Goal: Task Accomplishment & Management: Manage account settings

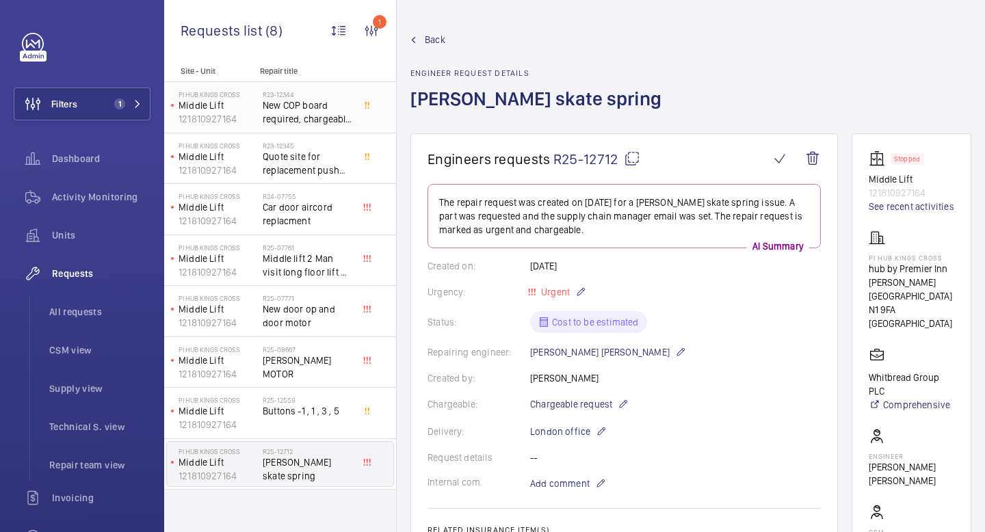
scroll to position [1077, 0]
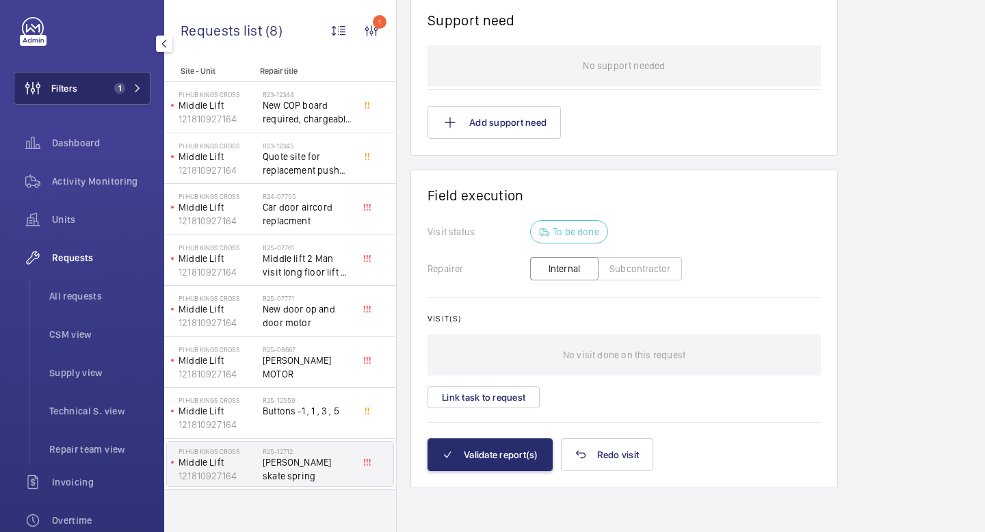
click at [131, 86] on span "1" at bounding box center [125, 88] width 33 height 11
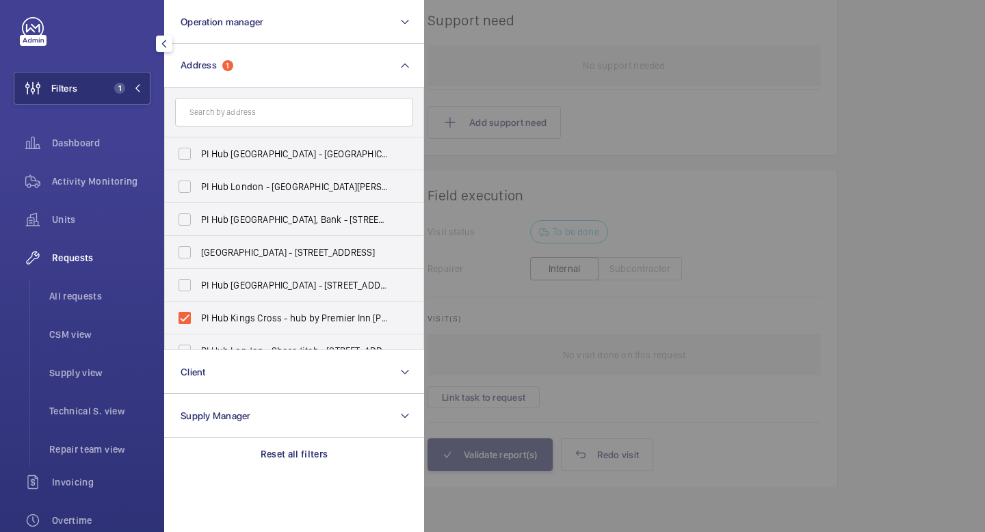
click at [266, 104] on input "text" at bounding box center [294, 112] width 238 height 29
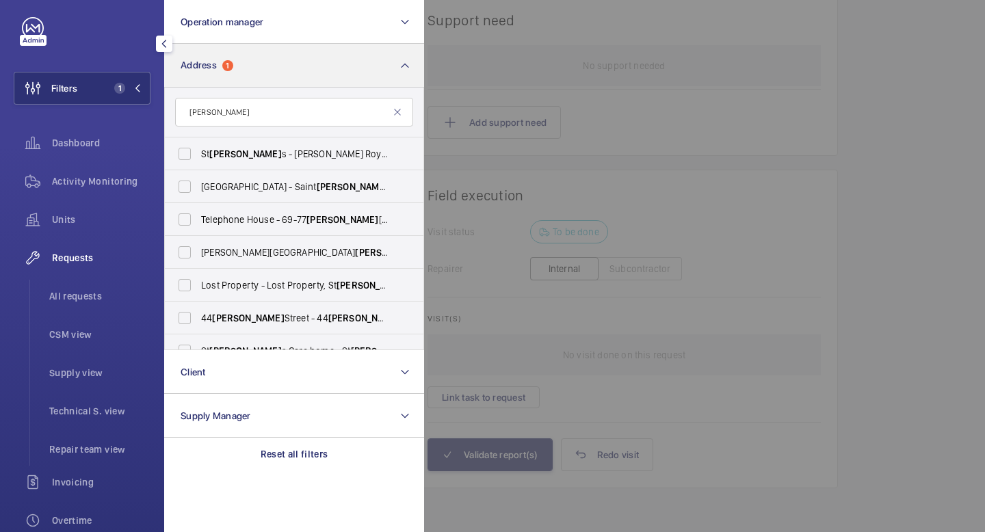
type input "[PERSON_NAME]"
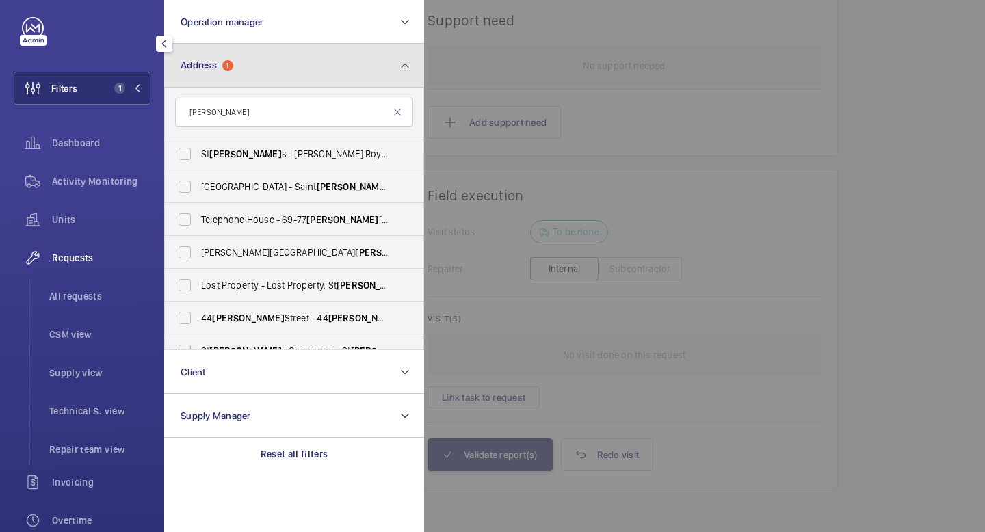
click at [296, 68] on button "Address 1" at bounding box center [294, 66] width 260 height 44
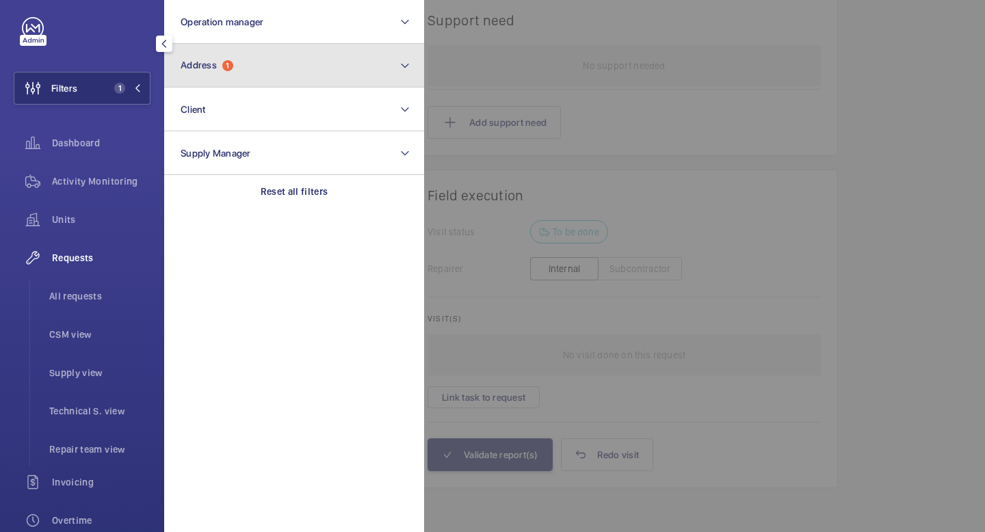
click at [310, 69] on button "Address 1" at bounding box center [294, 66] width 260 height 44
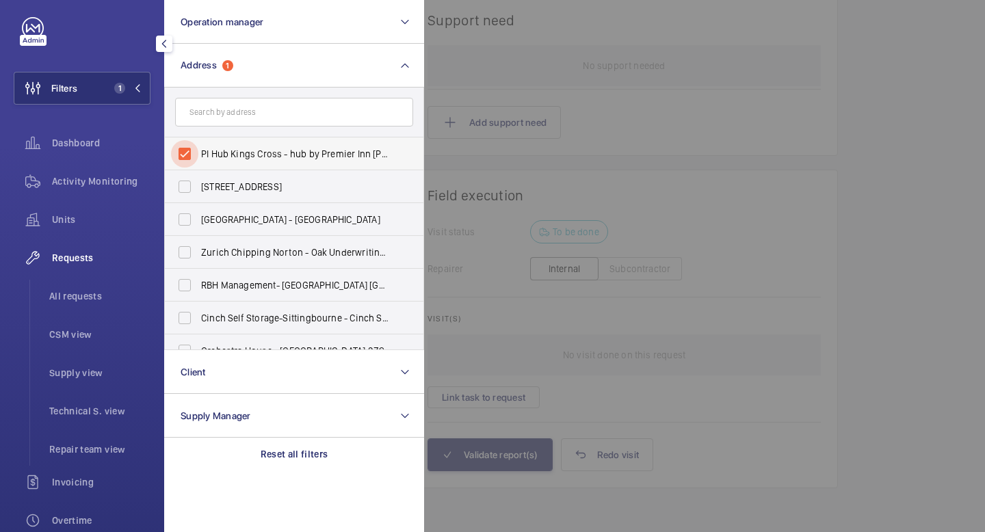
click at [188, 150] on input "PI Hub Kings Cross - hub by Premier Inn [PERSON_NAME][GEOGRAPHIC_DATA], [GEOGRA…" at bounding box center [184, 153] width 27 height 27
checkbox input "false"
click at [244, 120] on input "text" at bounding box center [294, 112] width 238 height 29
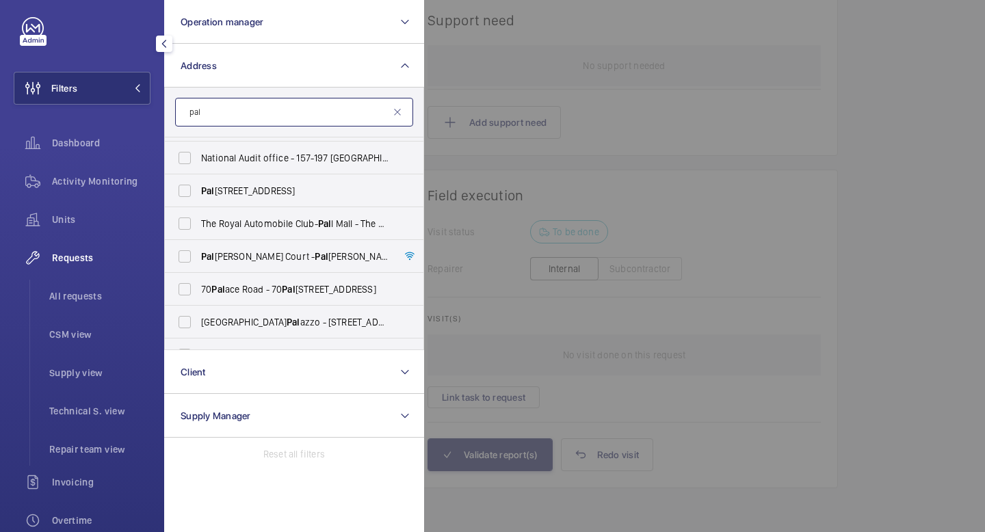
scroll to position [478, 0]
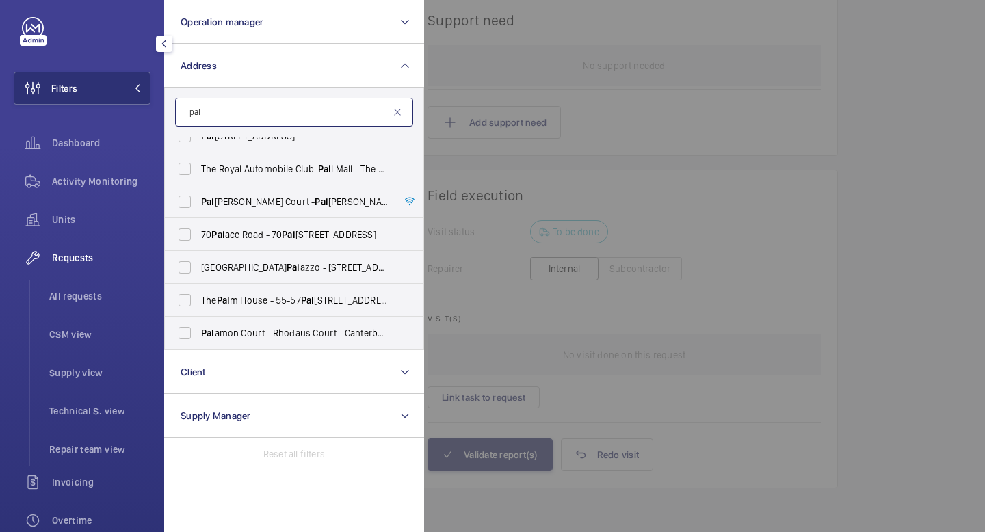
click at [227, 109] on input "pal" at bounding box center [294, 112] width 238 height 29
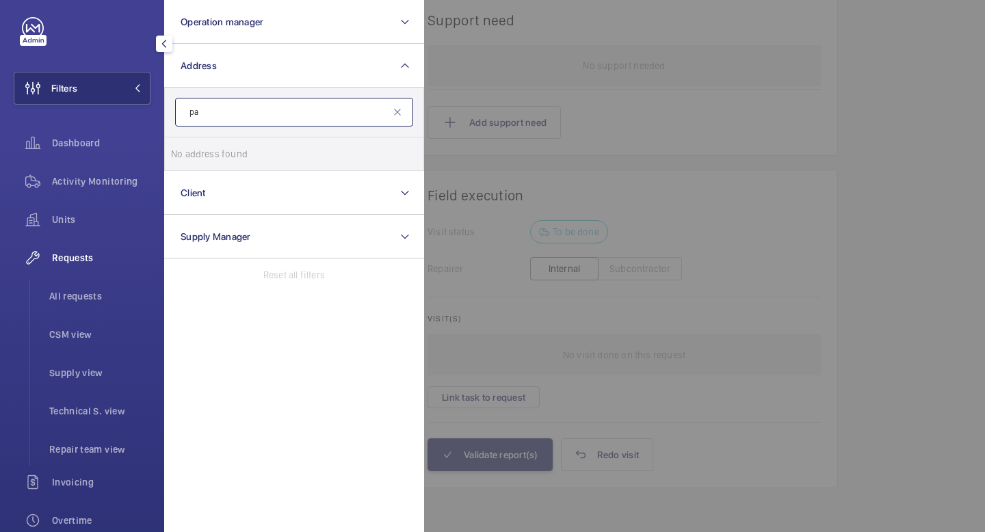
type input "p"
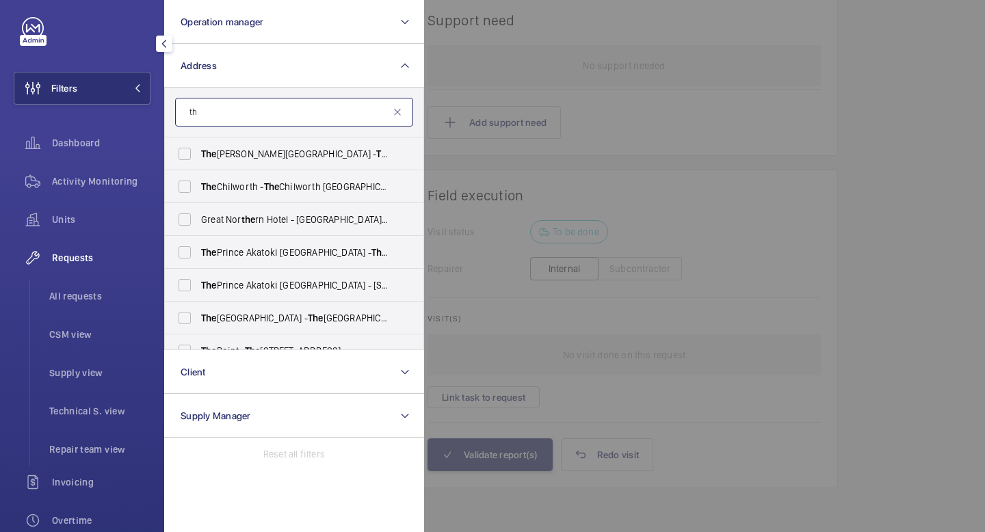
type input "t"
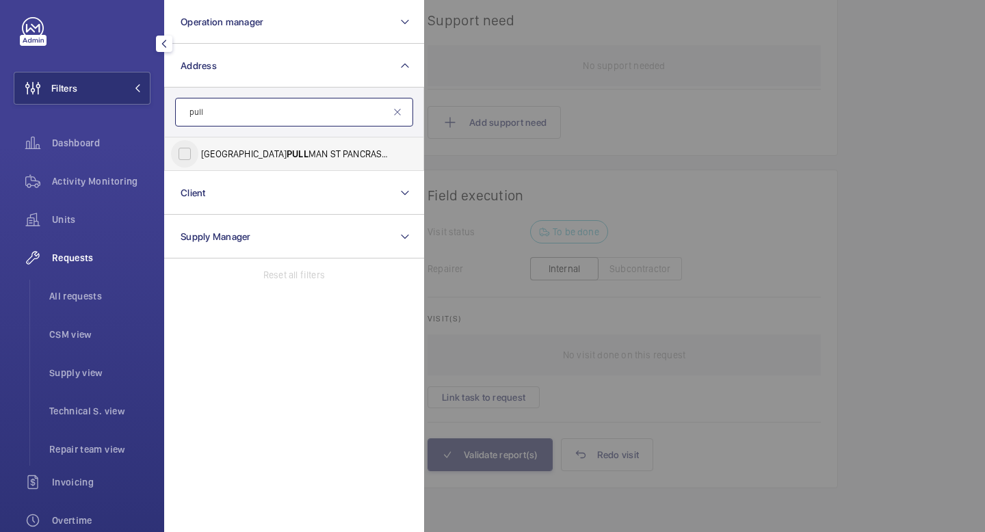
type input "pull"
click at [185, 152] on input "[GEOGRAPHIC_DATA] PULL MAN ST PANCRAS - H5309, [GEOGRAPHIC_DATA] PULL MAN [GEOG…" at bounding box center [184, 153] width 27 height 27
checkbox input "true"
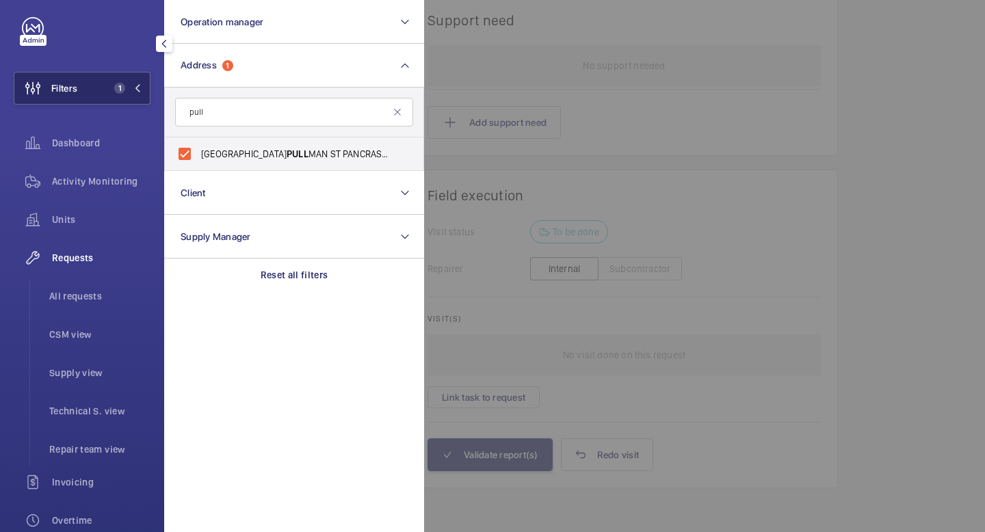
click at [138, 89] on mat-icon at bounding box center [137, 88] width 8 height 8
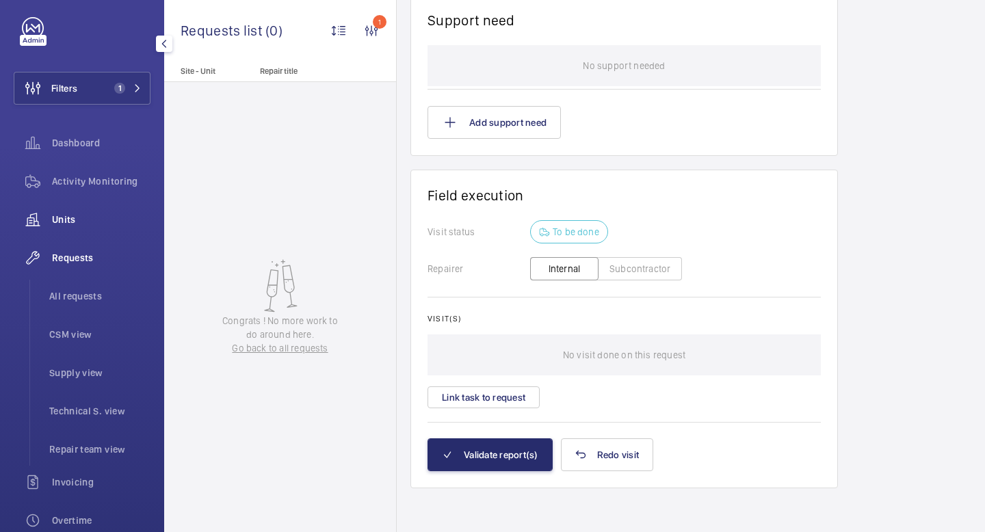
click at [74, 220] on span "Units" at bounding box center [101, 220] width 99 height 14
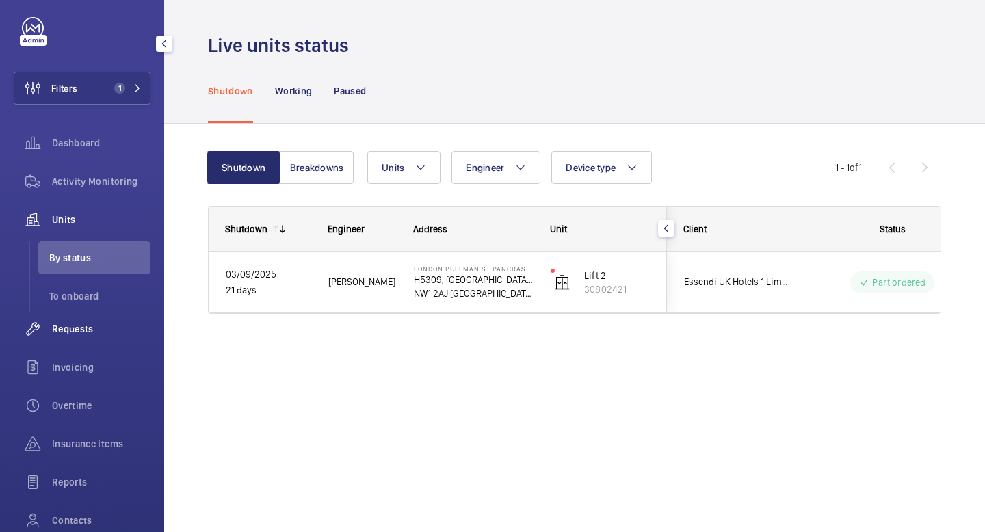
click at [73, 337] on div "Requests" at bounding box center [82, 329] width 137 height 33
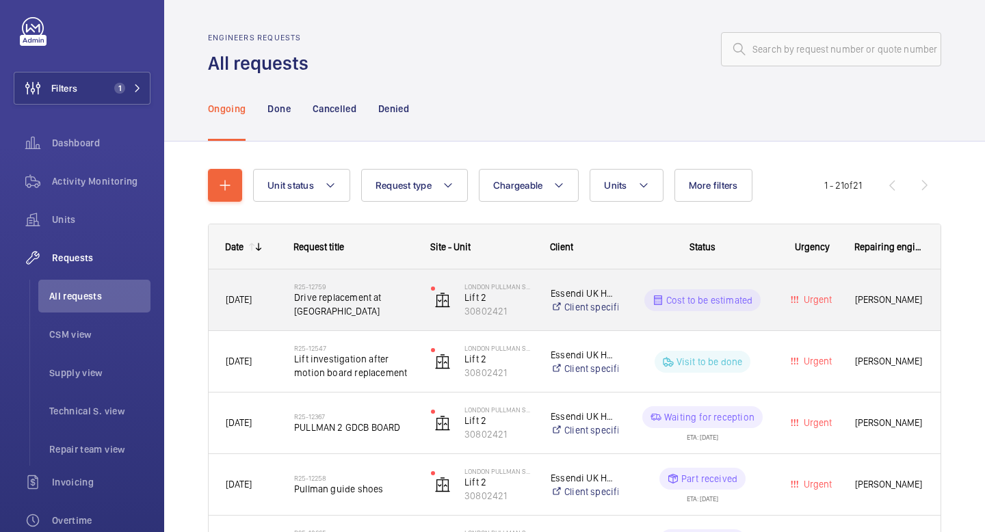
click at [877, 305] on span "[PERSON_NAME]" at bounding box center [889, 300] width 68 height 16
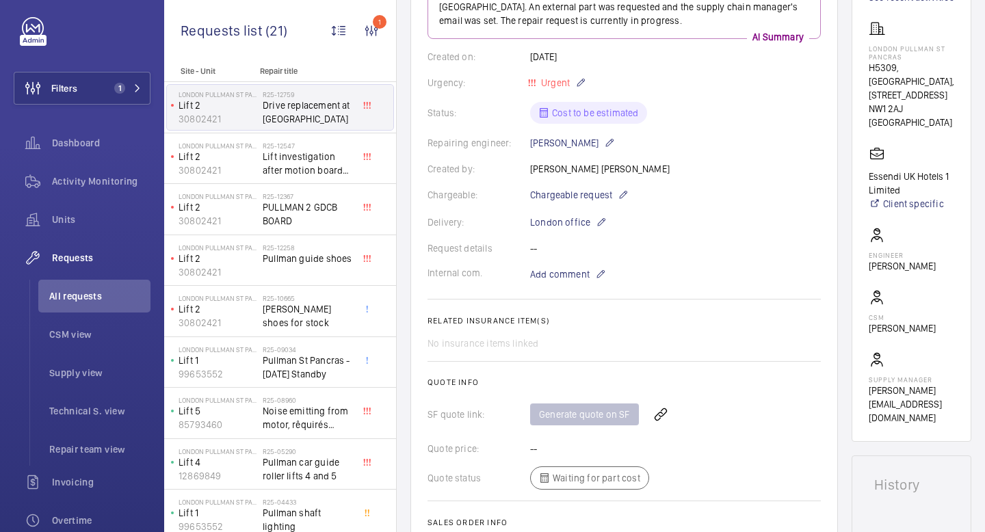
scroll to position [209, 0]
click at [595, 201] on span "Chargeable request" at bounding box center [571, 196] width 82 height 14
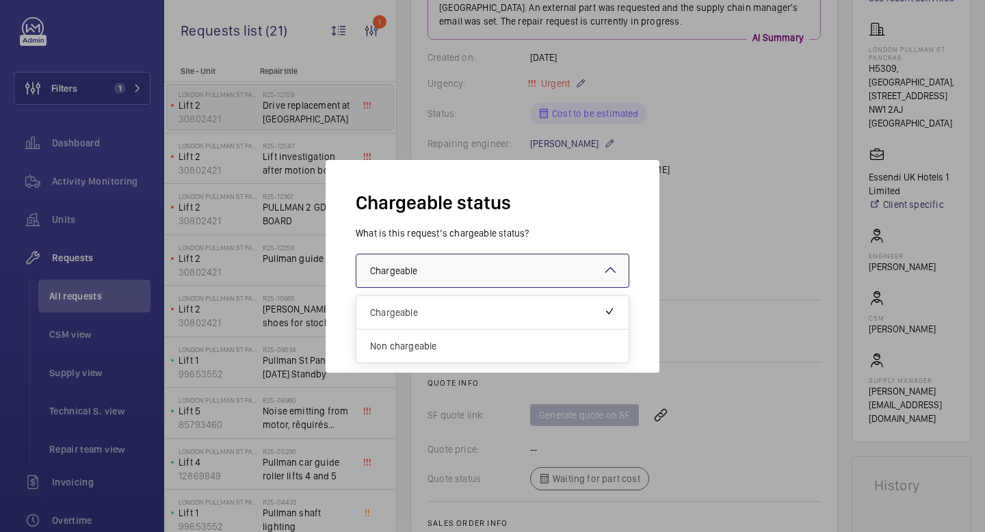
click at [605, 271] on mat-icon at bounding box center [610, 270] width 16 height 16
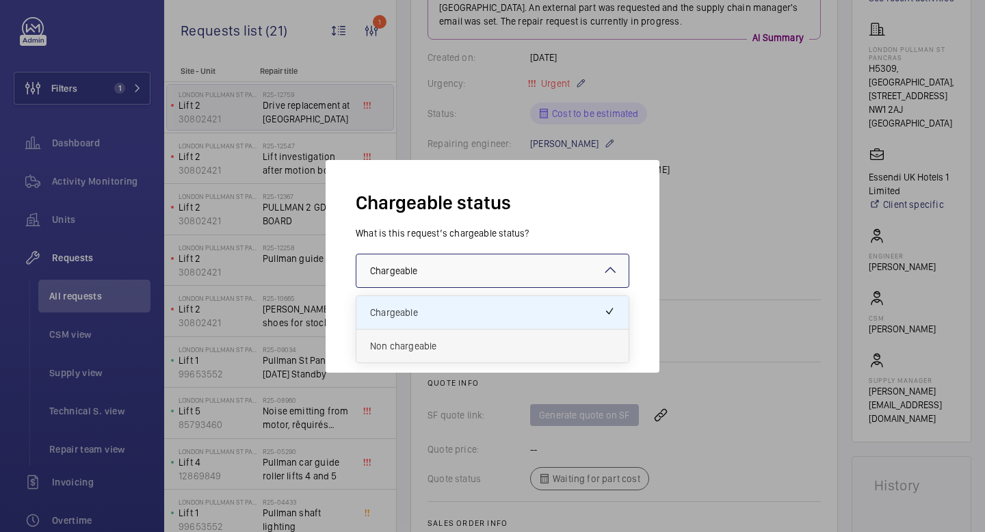
click at [510, 342] on span "Non chargeable" at bounding box center [492, 346] width 245 height 14
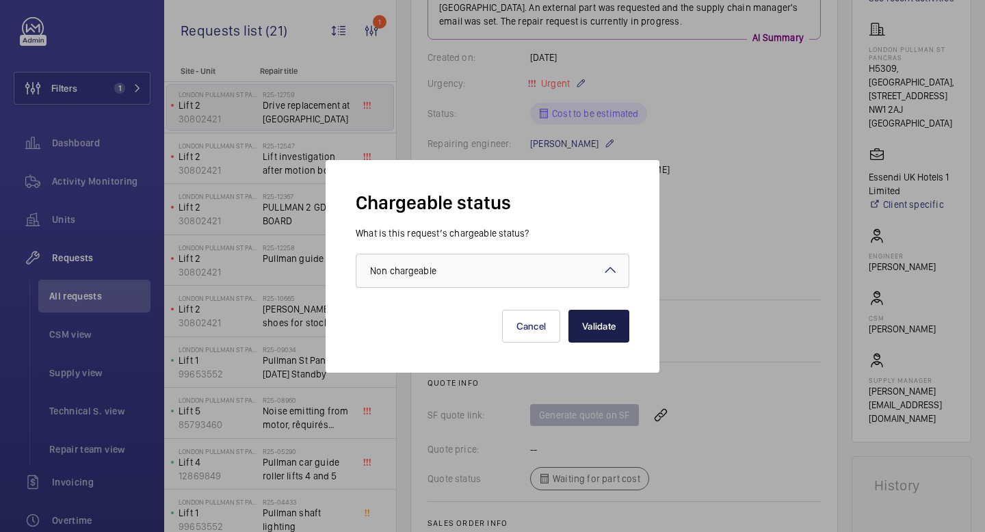
click at [595, 336] on button "Validate" at bounding box center [599, 326] width 61 height 33
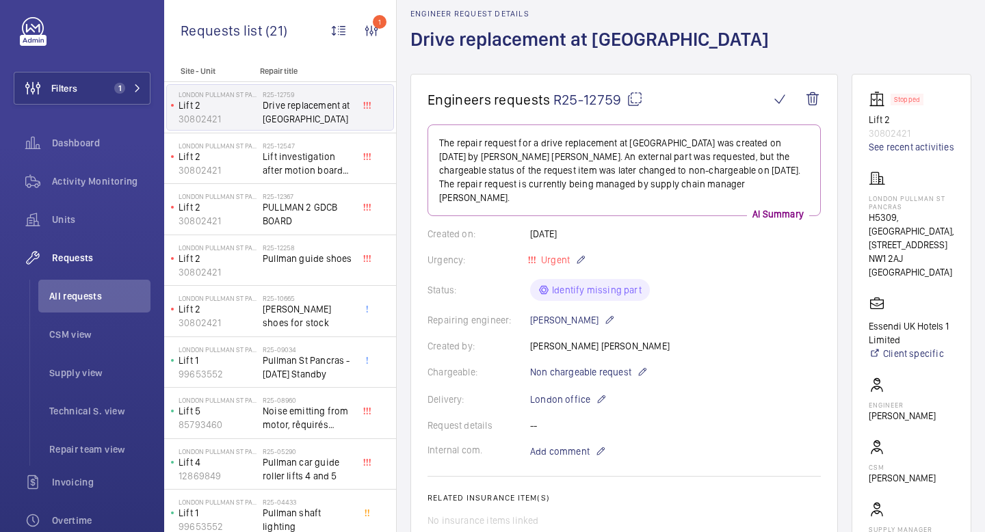
scroll to position [0, 0]
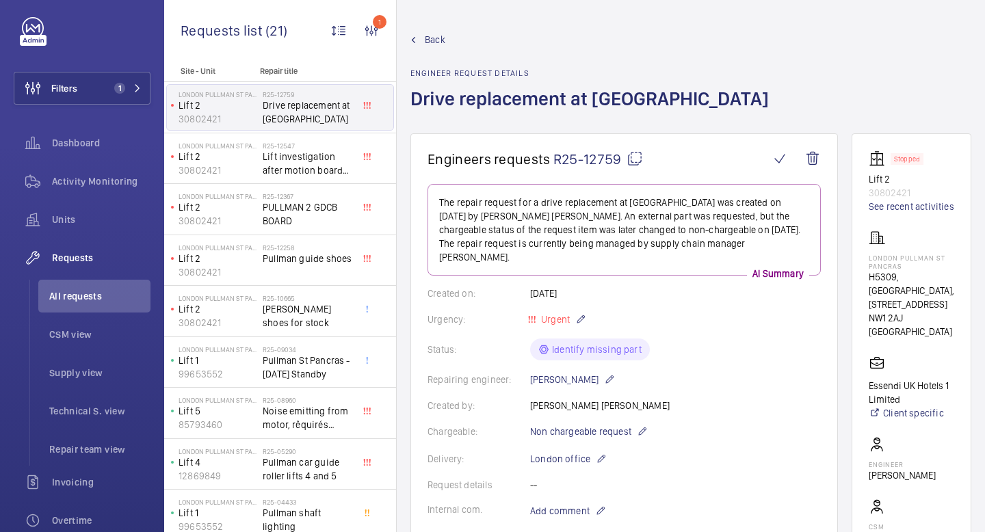
click at [632, 154] on mat-icon at bounding box center [635, 159] width 16 height 16
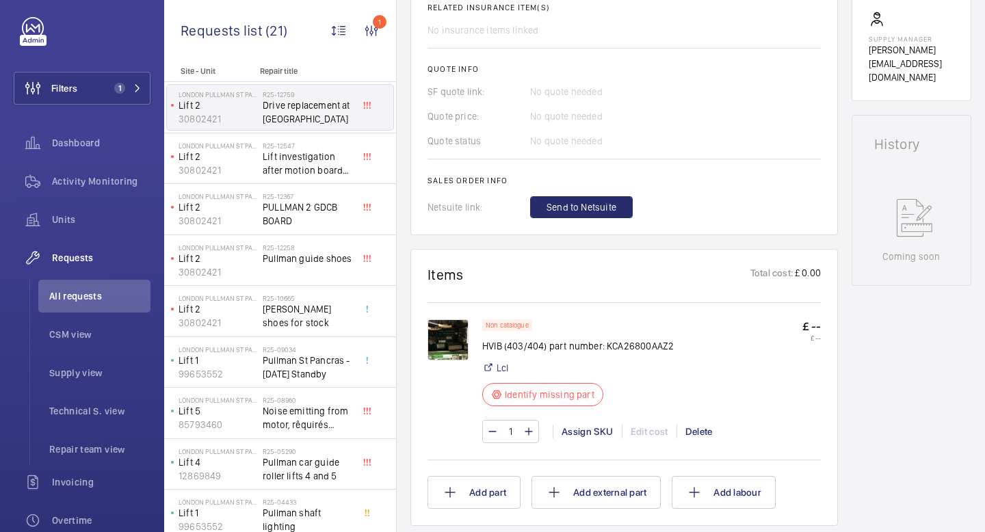
scroll to position [552, 0]
